Goal: Task Accomplishment & Management: Manage account settings

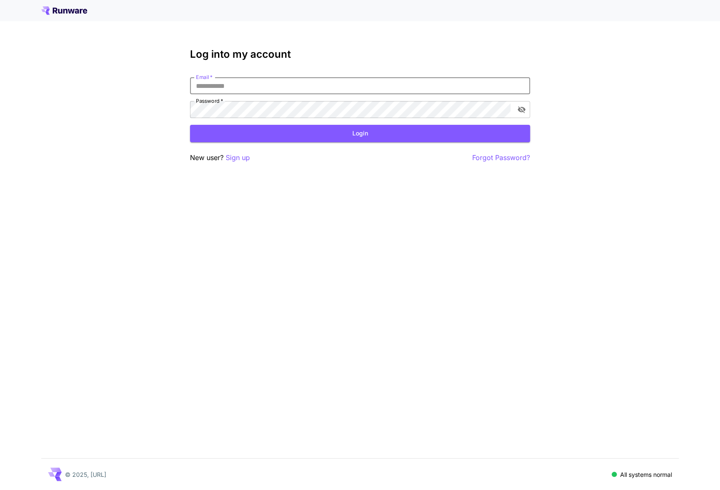
drag, startPoint x: 0, startPoint y: 0, endPoint x: 289, endPoint y: 86, distance: 301.8
click at [289, 86] on input "Email   *" at bounding box center [360, 85] width 340 height 17
click at [506, 83] on input "Email   *" at bounding box center [360, 85] width 340 height 17
type input "**********"
click at [350, 135] on button "Login" at bounding box center [360, 133] width 340 height 17
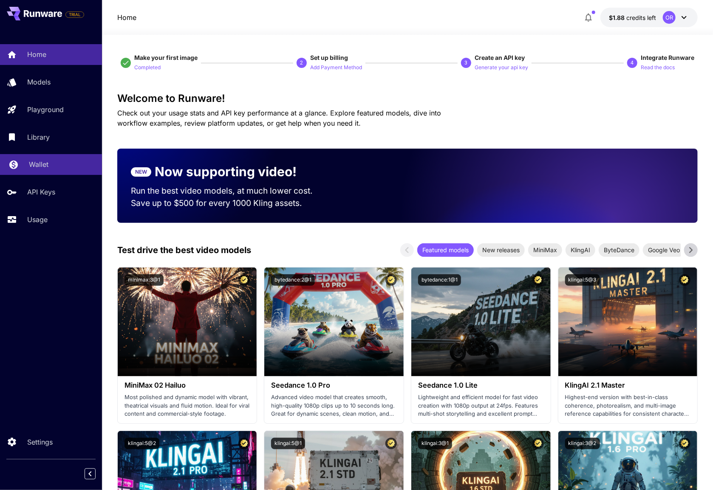
click at [37, 164] on p "Wallet" at bounding box center [39, 164] width 20 height 10
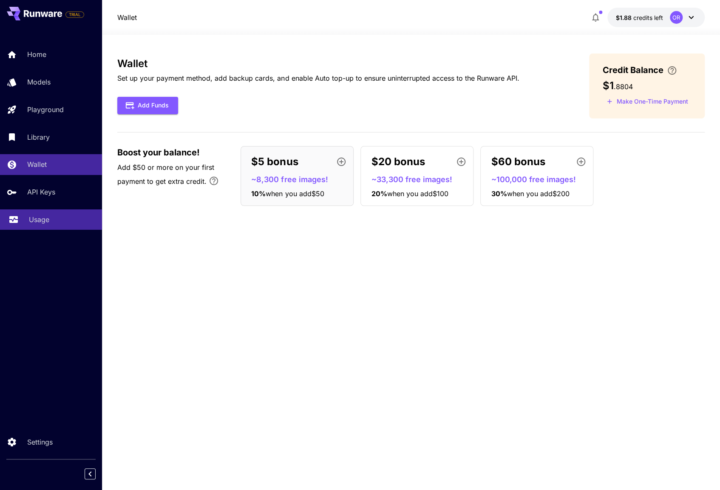
click at [58, 218] on div "Usage" at bounding box center [62, 220] width 66 height 10
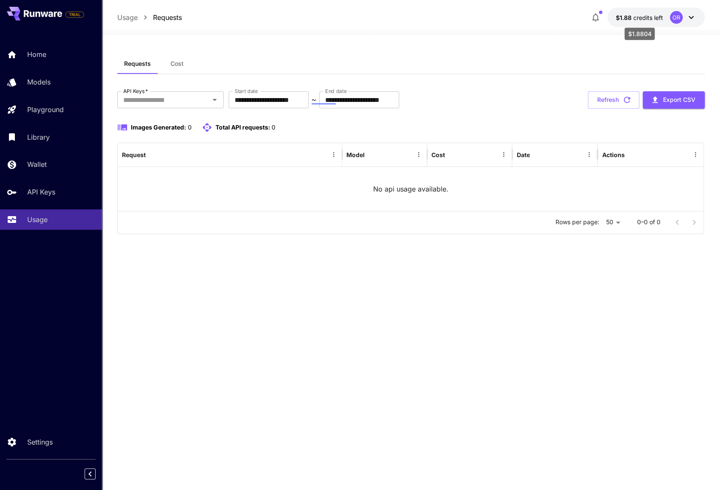
click at [649, 16] on span "credits left" at bounding box center [648, 17] width 30 height 7
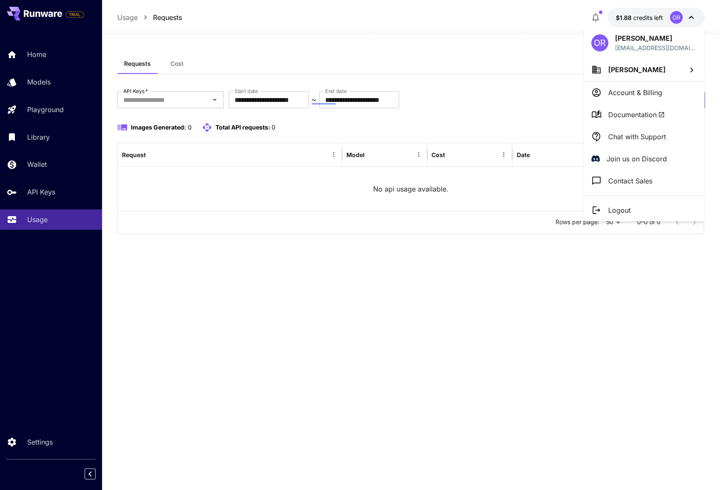
click at [667, 98] on li "Account & Billing" at bounding box center [643, 93] width 121 height 22
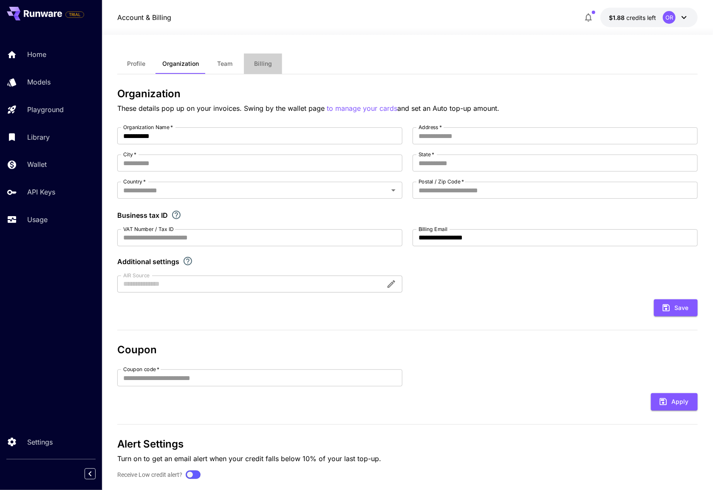
click at [271, 61] on button "Billing" at bounding box center [263, 64] width 38 height 20
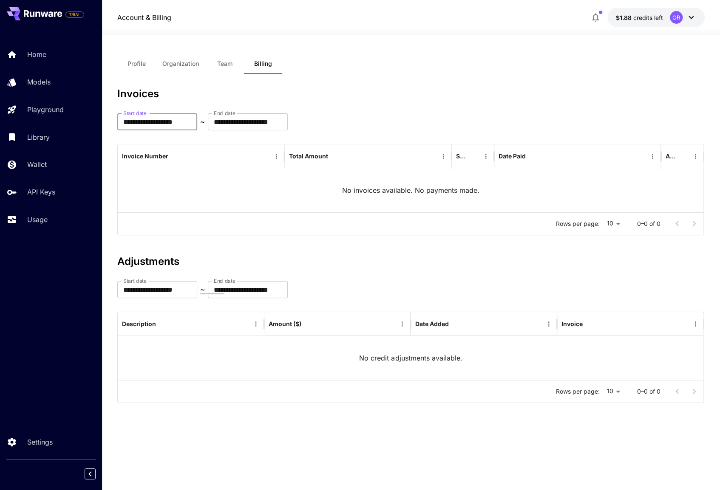
click at [175, 121] on input "**********" at bounding box center [157, 121] width 80 height 17
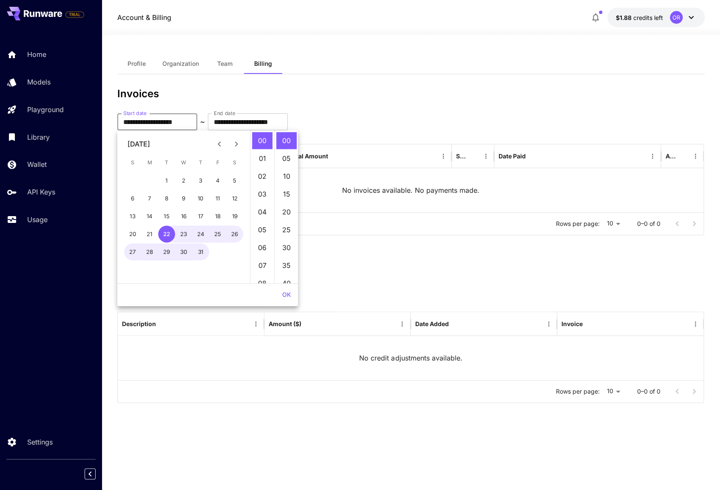
click at [218, 144] on icon "Previous month" at bounding box center [219, 143] width 3 height 5
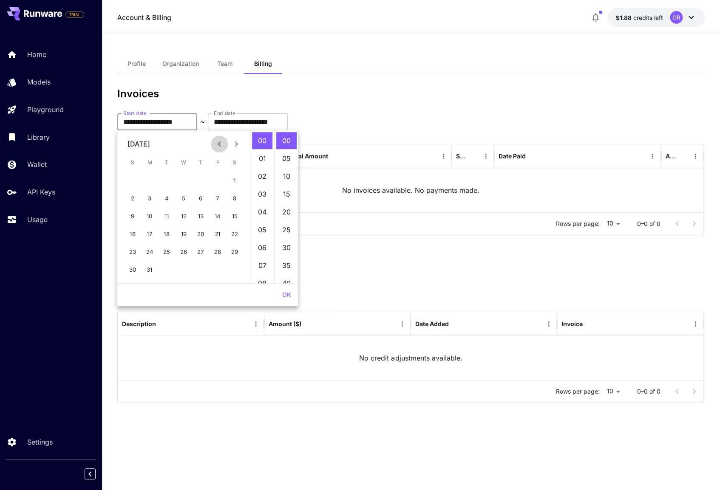
click at [218, 144] on icon "Previous month" at bounding box center [219, 143] width 3 height 5
click at [229, 181] on button "7" at bounding box center [234, 180] width 17 height 17
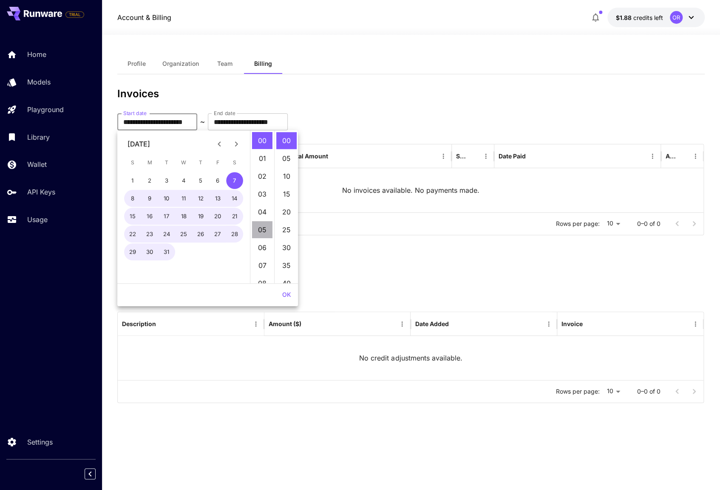
click at [263, 232] on li "05" at bounding box center [262, 229] width 20 height 17
click at [287, 217] on ul "00 05 10 15 20 25 30 35 40 45 50 55" at bounding box center [286, 206] width 24 height 153
click at [284, 205] on li "55" at bounding box center [286, 203] width 20 height 17
type input "**********"
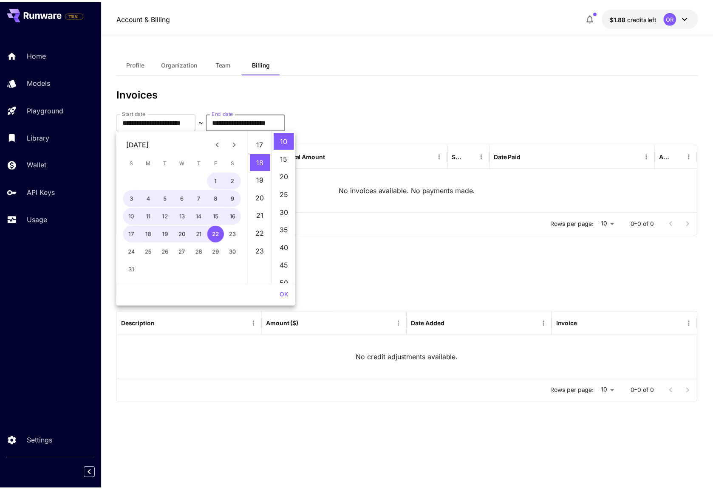
scroll to position [321, 0]
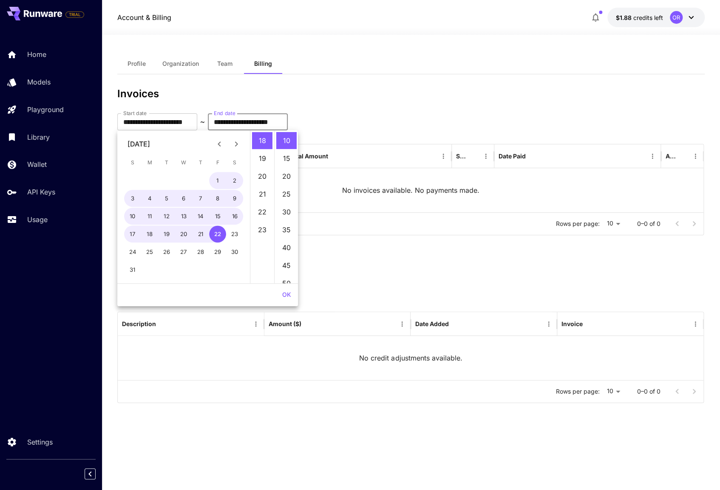
click at [394, 113] on div "**********" at bounding box center [410, 121] width 587 height 17
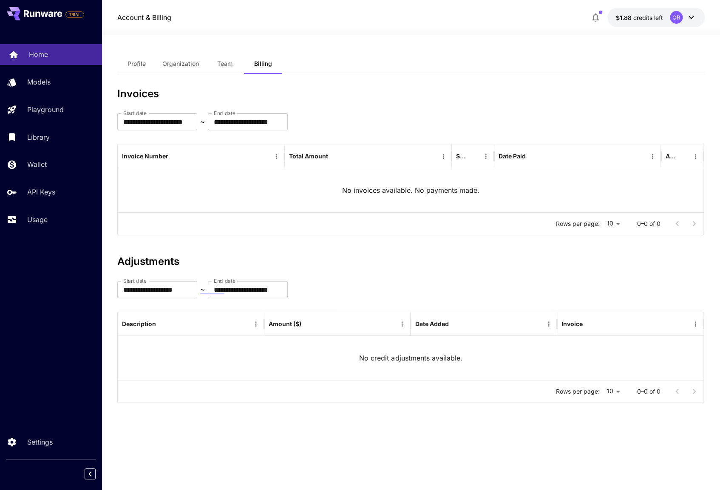
click at [41, 57] on p "Home" at bounding box center [38, 54] width 19 height 10
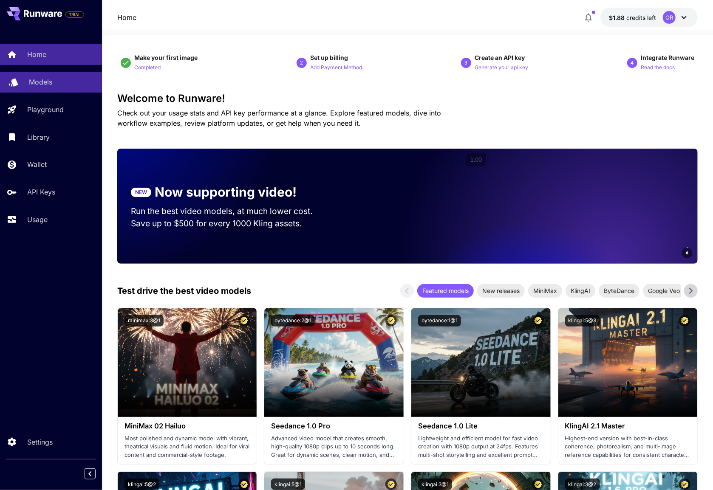
click at [34, 80] on p "Models" at bounding box center [40, 82] width 23 height 10
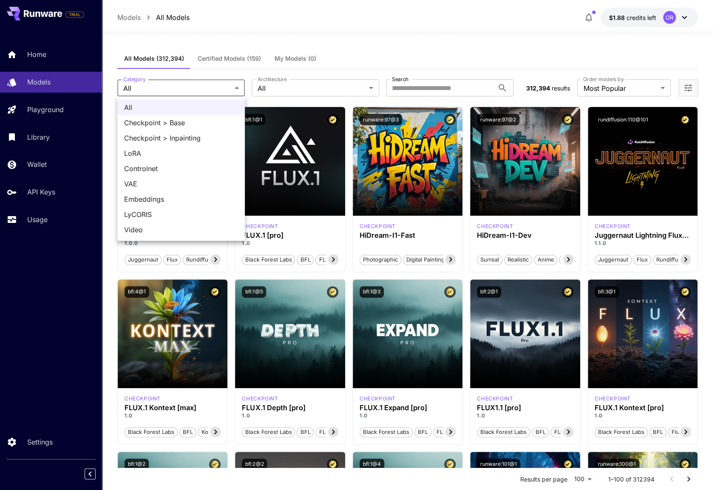
click at [196, 86] on div at bounding box center [360, 245] width 720 height 490
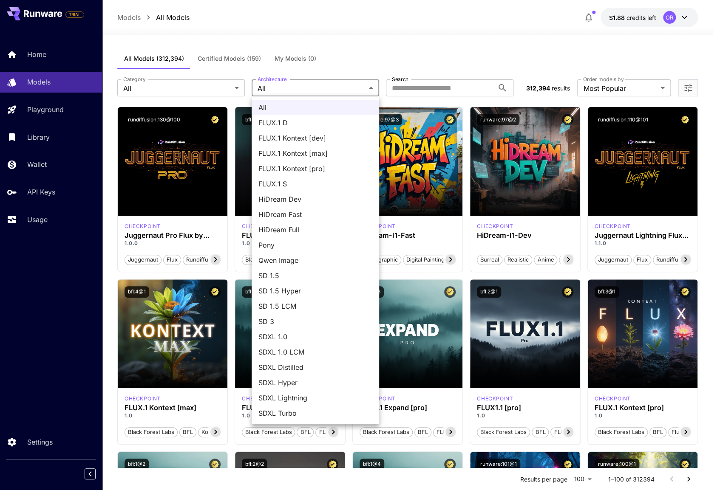
click at [423, 39] on div at bounding box center [360, 245] width 720 height 490
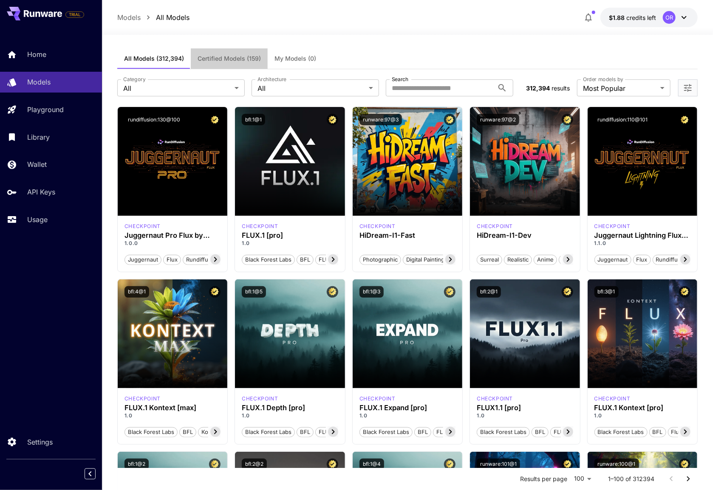
click at [245, 57] on span "Certified Models (159)" at bounding box center [229, 59] width 63 height 8
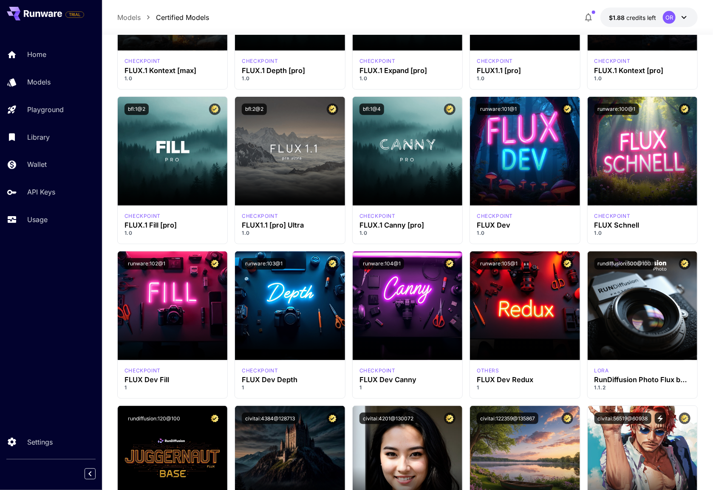
scroll to position [297, 0]
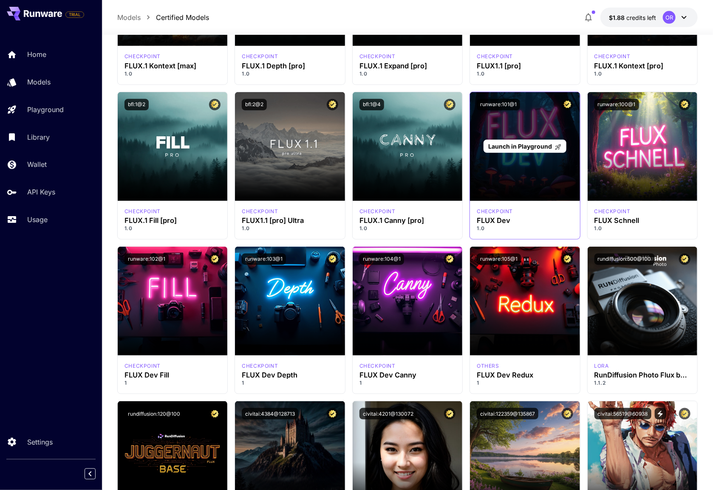
click at [524, 167] on div "Launch in Playground" at bounding box center [525, 146] width 110 height 109
click at [510, 167] on div "Launch in Playground" at bounding box center [525, 146] width 110 height 109
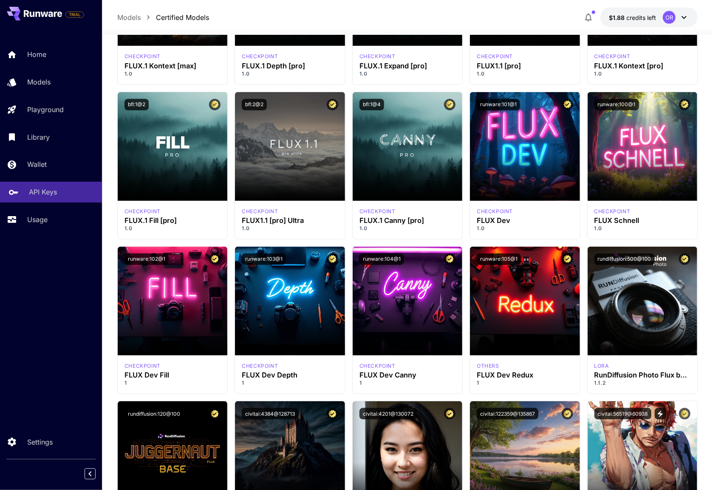
click at [46, 193] on p "API Keys" at bounding box center [43, 192] width 28 height 10
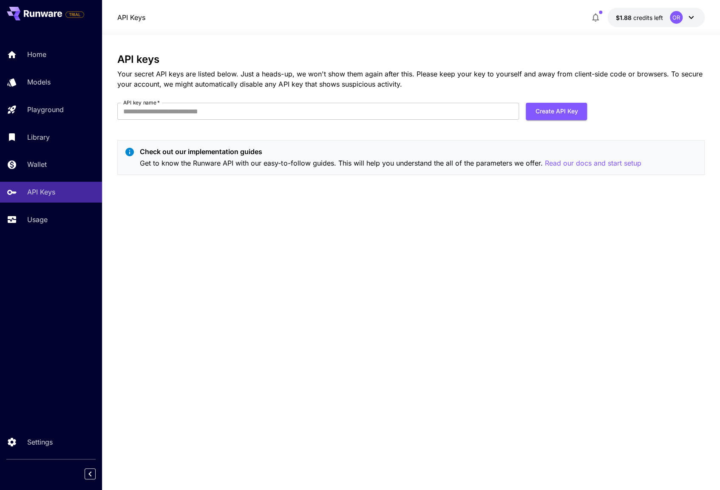
click at [394, 224] on div "API keys Your secret API keys are listed below. Just a heads-up, we won't show …" at bounding box center [410, 263] width 587 height 418
click at [345, 115] on input "API key name   *" at bounding box center [317, 111] width 401 height 17
type input "****"
click at [576, 112] on button "Create API Key" at bounding box center [556, 111] width 61 height 17
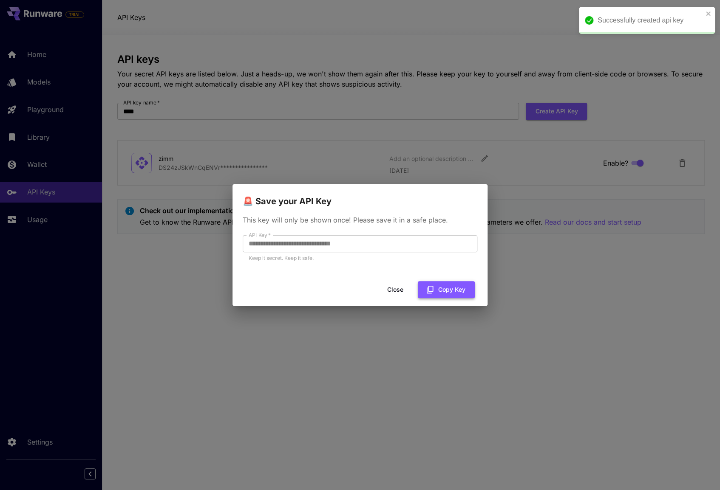
click at [440, 288] on button "Copy Key" at bounding box center [446, 289] width 57 height 17
click at [394, 289] on button "Close" at bounding box center [395, 289] width 38 height 17
